Goal: Obtain resource: Obtain resource

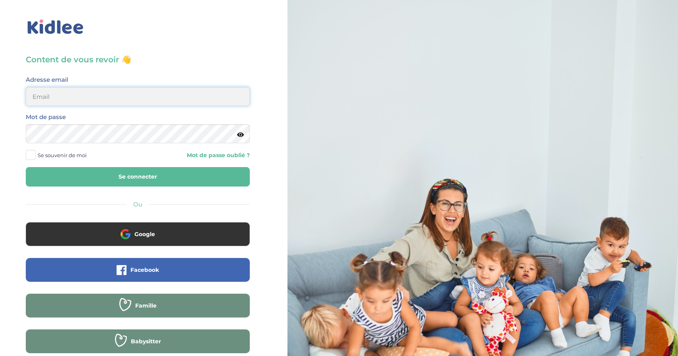
click at [88, 91] on input "email" at bounding box center [138, 96] width 224 height 19
click at [73, 99] on input "email" at bounding box center [138, 96] width 224 height 19
type input "[PERSON_NAME][EMAIL_ADDRESS][DOMAIN_NAME]"
click at [94, 181] on button "Se connecter" at bounding box center [138, 176] width 224 height 19
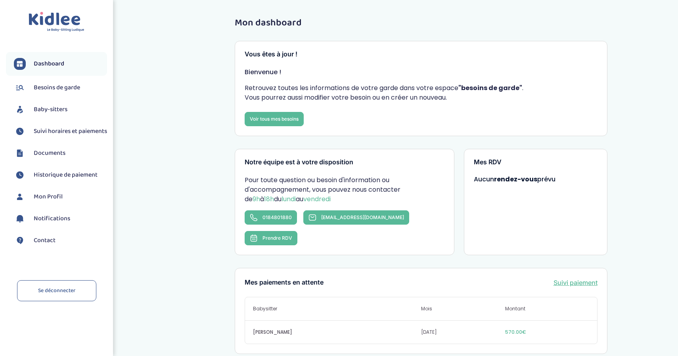
click at [49, 155] on span "Documents" at bounding box center [50, 153] width 32 height 10
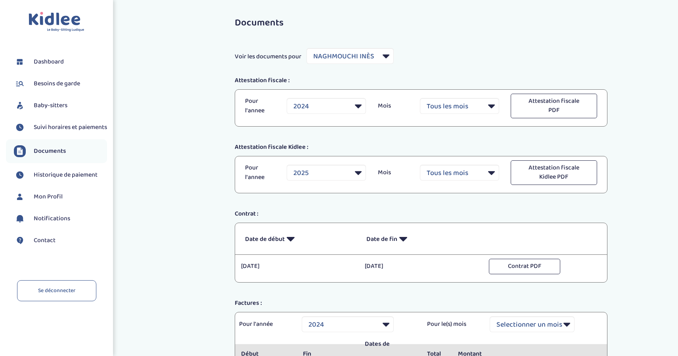
select select "35977"
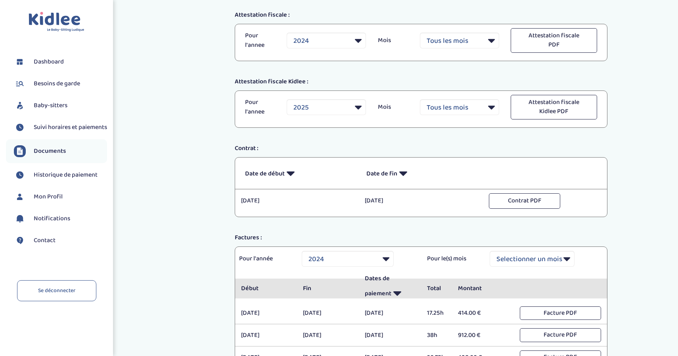
scroll to position [146, 0]
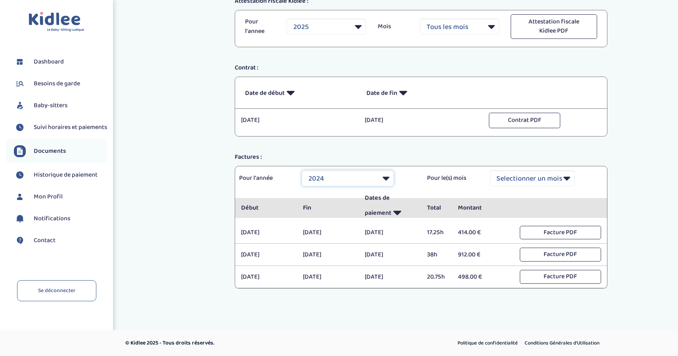
click at [386, 178] on select "Selectionner une année 2021 2021 2021 2021 2021 2021 2021 2021 2021 2021 2021 2…" at bounding box center [348, 178] width 92 height 16
select select "2025"
click at [302, 170] on select "Selectionner une année 2021 2021 2021 2021 2021 2021 2021 2021 2021 2021 2021 2…" at bounding box center [348, 178] width 92 height 16
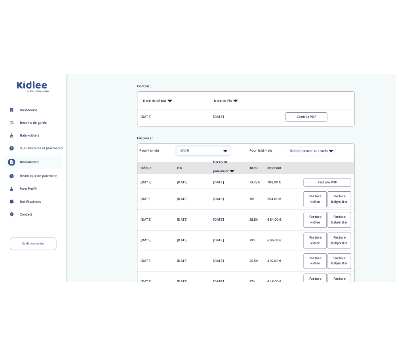
scroll to position [181, 0]
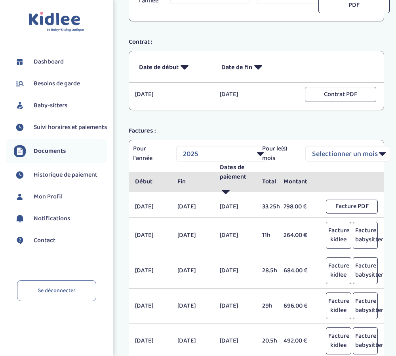
click at [387, 226] on div "Pour l'année Selectionner une année 2021 2021 2021 2021 2021 2021 2021 2021 202…" at bounding box center [257, 284] width 268 height 289
click at [383, 154] on select "Selectionner un mois Tout [PERSON_NAME] Mars [PERSON_NAME] Juin Juillet Août Se…" at bounding box center [348, 153] width 85 height 16
click at [306, 145] on select "Selectionner un mois Tout [PERSON_NAME] Mars [PERSON_NAME] Juin Juillet Août Se…" at bounding box center [348, 153] width 85 height 16
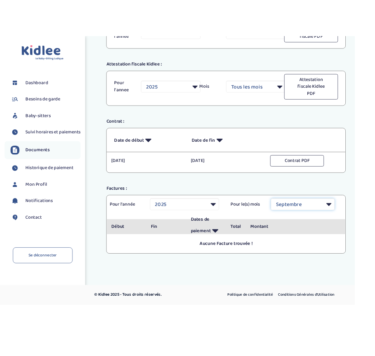
scroll to position [101, 0]
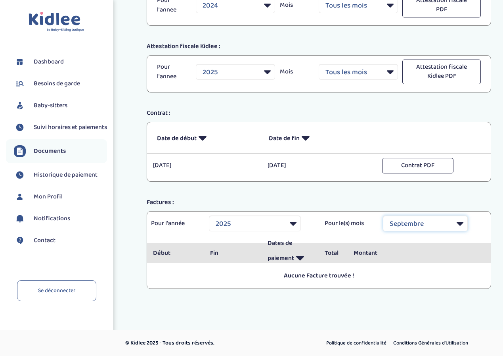
click at [460, 224] on select "Selectionner un mois Tout [PERSON_NAME] Mars [PERSON_NAME] Juin Juillet Août Se…" at bounding box center [425, 223] width 85 height 16
click at [383, 215] on select "Selectionner un mois Tout [PERSON_NAME] Mars [PERSON_NAME] Juin Juillet Août Se…" at bounding box center [425, 223] width 85 height 16
click at [134, 184] on div "Documents Voir les documents pour Filtrer par Baby-sitter NAGHMOUCHI [PERSON_NA…" at bounding box center [319, 110] width 380 height 399
click at [453, 226] on select "Selectionner un mois Tout [PERSON_NAME] Mars [PERSON_NAME] Juin Juillet Août Se…" at bounding box center [425, 223] width 85 height 16
select select "9"
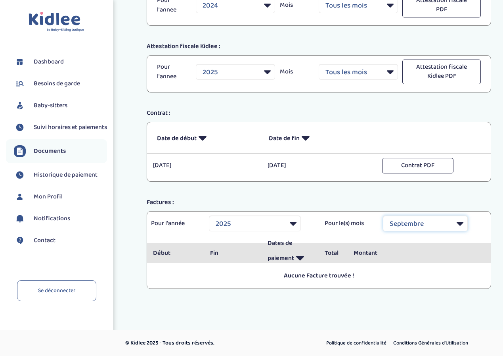
click at [383, 215] on select "Selectionner un mois Tout [PERSON_NAME] Mars [PERSON_NAME] Juin Juillet Août Se…" at bounding box center [425, 223] width 85 height 16
click at [138, 179] on div "Documents Voir les documents pour Filtrer par Baby-sitter NAGHMOUCHI [PERSON_NA…" at bounding box center [319, 110] width 368 height 399
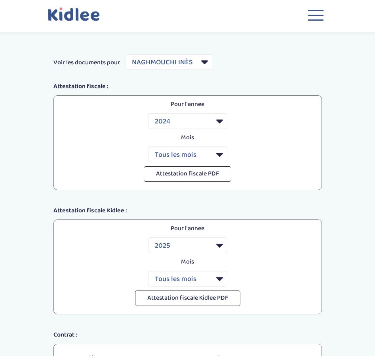
scroll to position [0, 0]
